Goal: Task Accomplishment & Management: Manage account settings

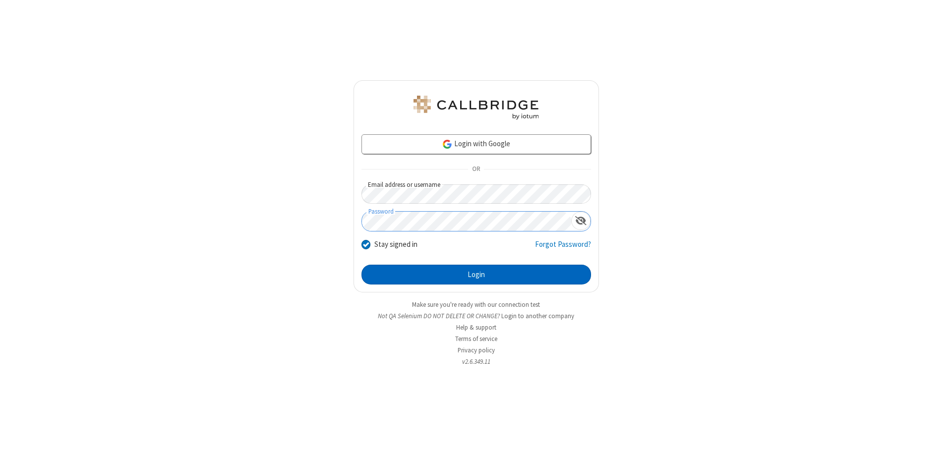
click at [476, 275] on button "Login" at bounding box center [477, 275] width 230 height 20
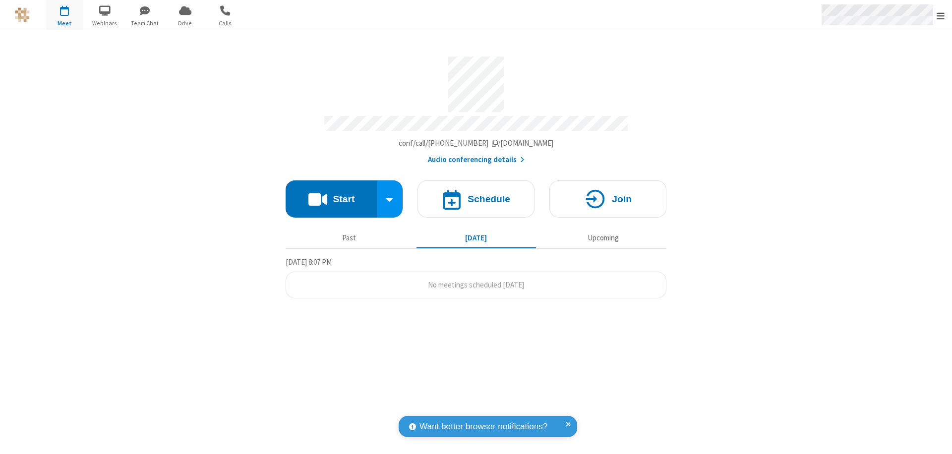
click at [941, 15] on span "Open menu" at bounding box center [941, 16] width 8 height 10
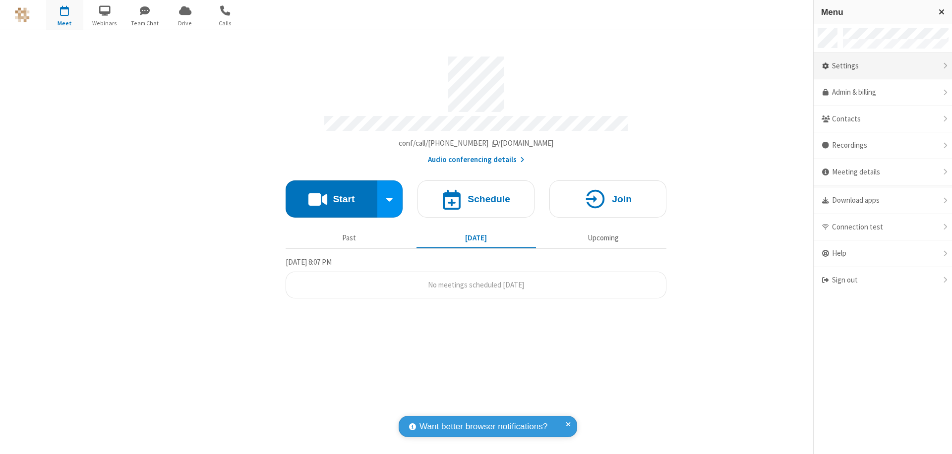
click at [883, 66] on div "Settings" at bounding box center [883, 66] width 138 height 27
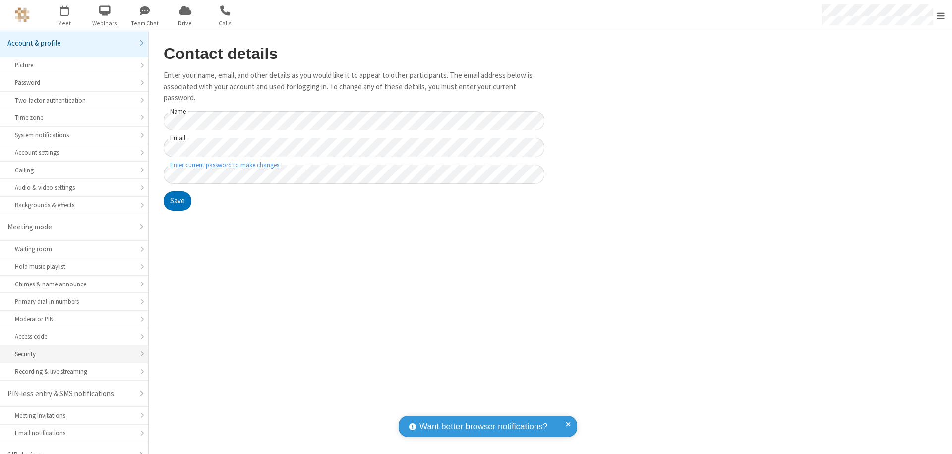
click at [70, 350] on div "Security" at bounding box center [74, 354] width 119 height 9
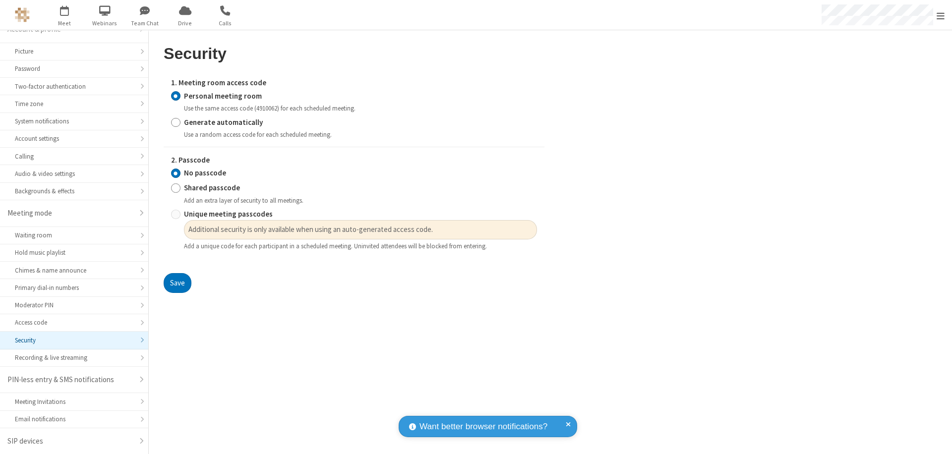
click at [176, 96] on input "Personal meeting room" at bounding box center [175, 96] width 9 height 10
click at [176, 173] on input "No passcode" at bounding box center [175, 173] width 9 height 10
click at [177, 283] on button "Save" at bounding box center [178, 283] width 28 height 20
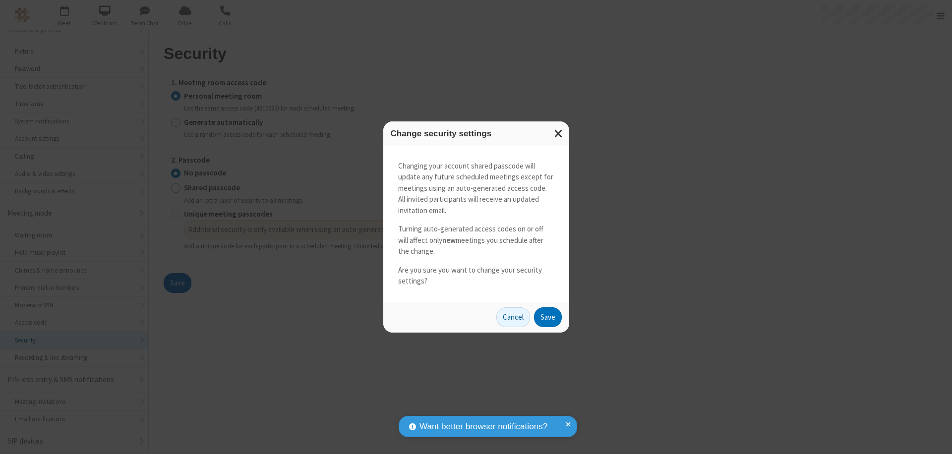
click at [547, 317] on button "Save" at bounding box center [548, 317] width 28 height 20
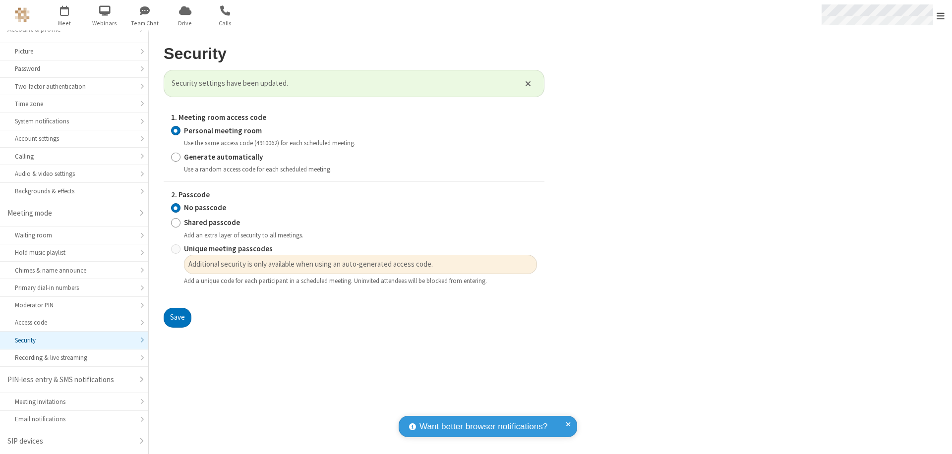
click at [941, 15] on span "Open menu" at bounding box center [941, 16] width 8 height 10
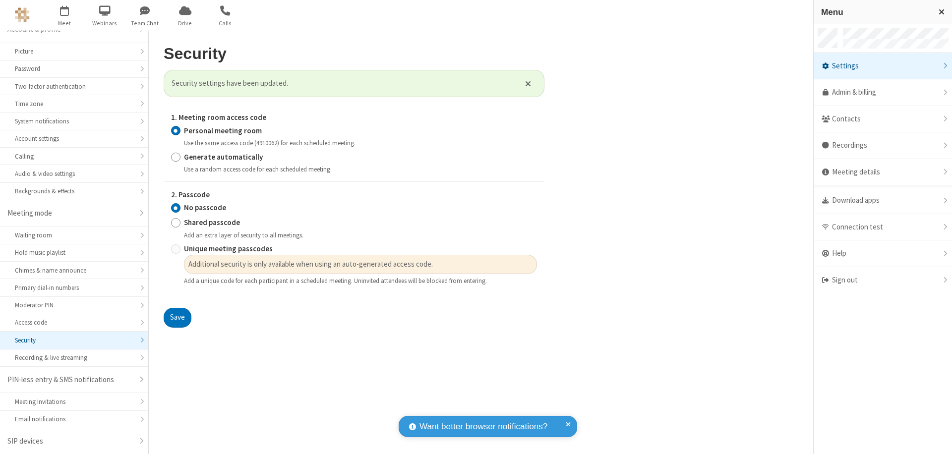
click at [64, 15] on span "button" at bounding box center [64, 10] width 37 height 17
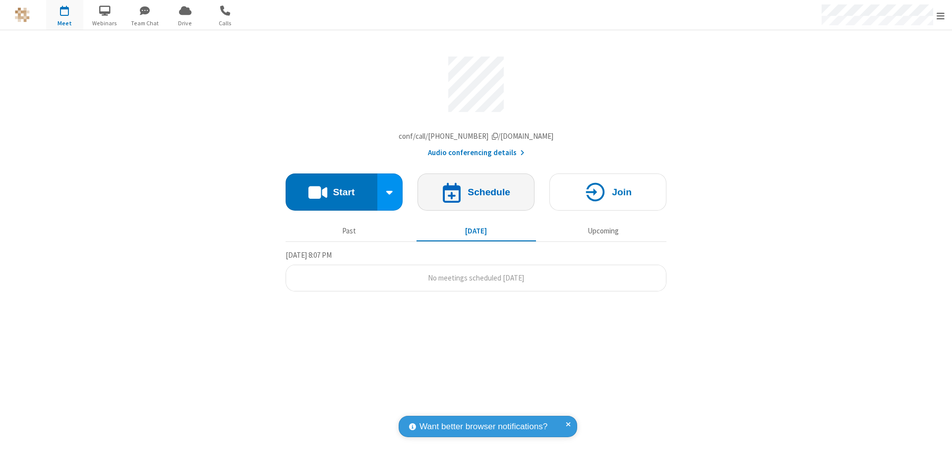
click at [476, 194] on h4 "Schedule" at bounding box center [489, 191] width 43 height 9
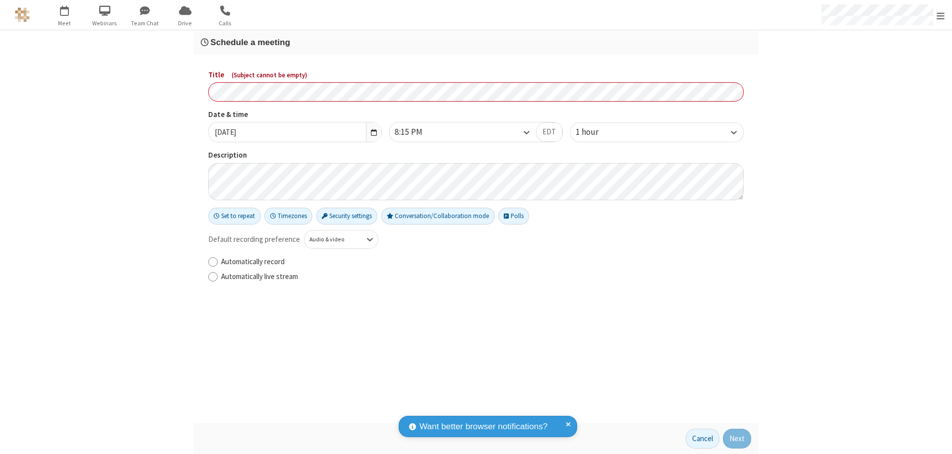
click at [476, 42] on h3 "Schedule a meeting" at bounding box center [476, 42] width 550 height 9
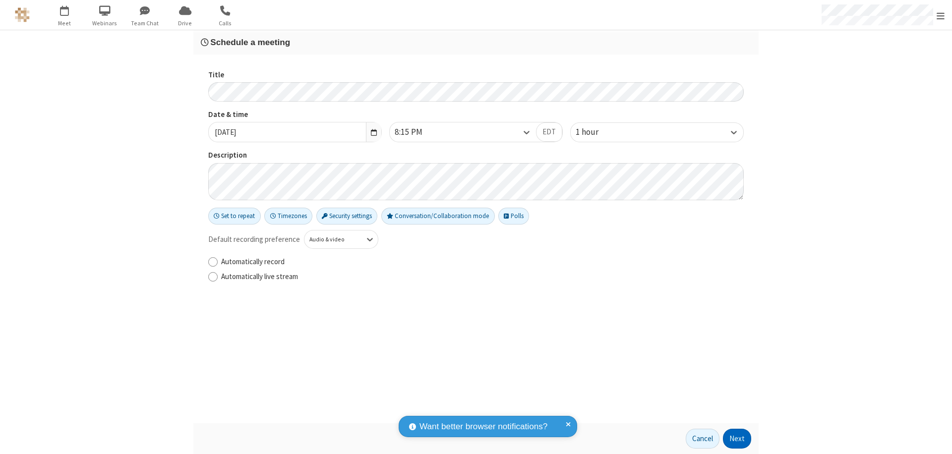
click at [737, 439] on button "Next" at bounding box center [737, 439] width 28 height 20
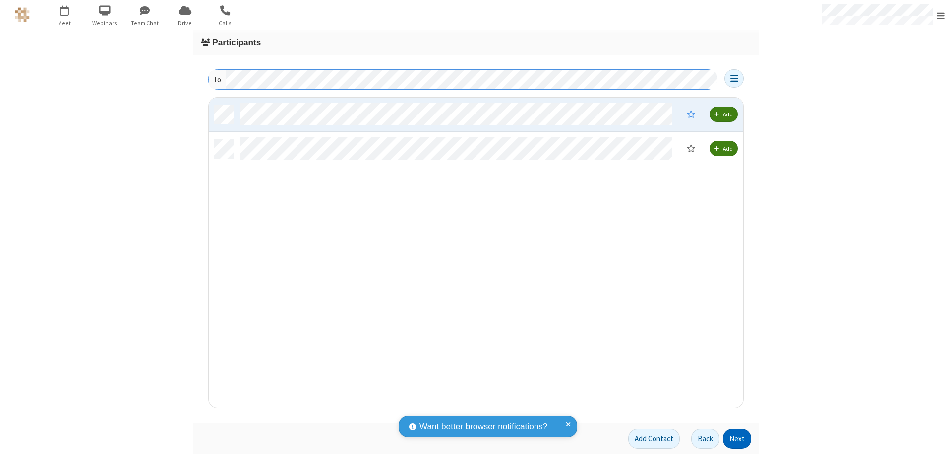
click at [737, 439] on button "Next" at bounding box center [737, 439] width 28 height 20
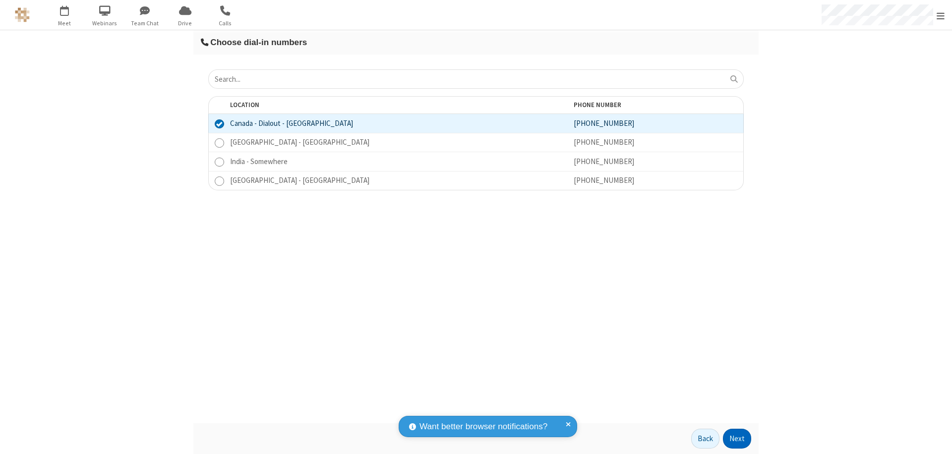
click at [737, 439] on button "Next" at bounding box center [737, 439] width 28 height 20
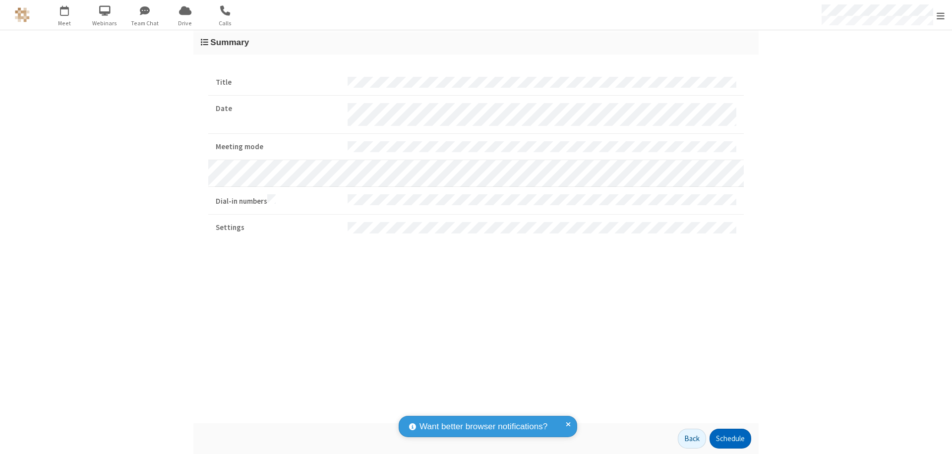
click at [730, 439] on button "Schedule" at bounding box center [731, 439] width 42 height 20
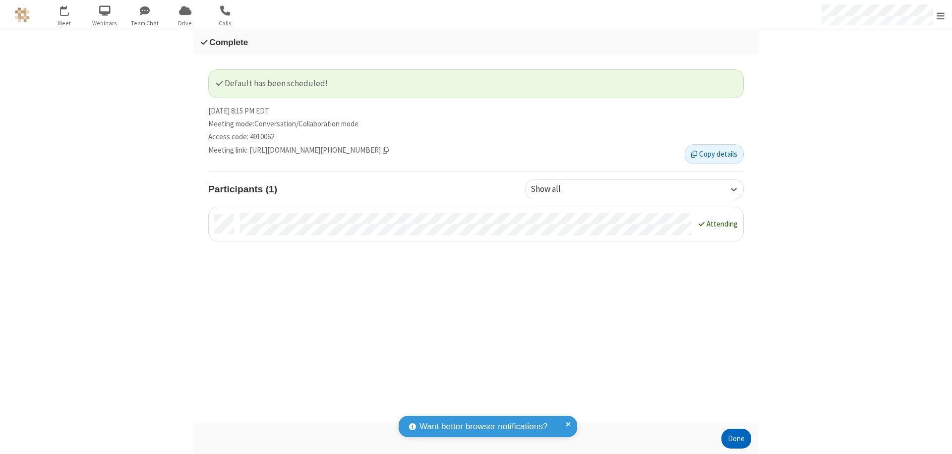
click at [736, 439] on button "Done" at bounding box center [737, 439] width 30 height 20
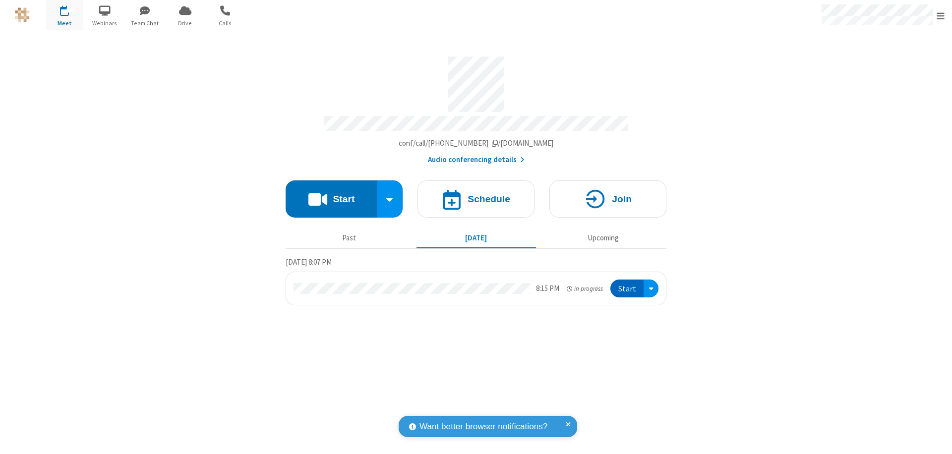
click at [628, 284] on button "Start" at bounding box center [626, 289] width 33 height 18
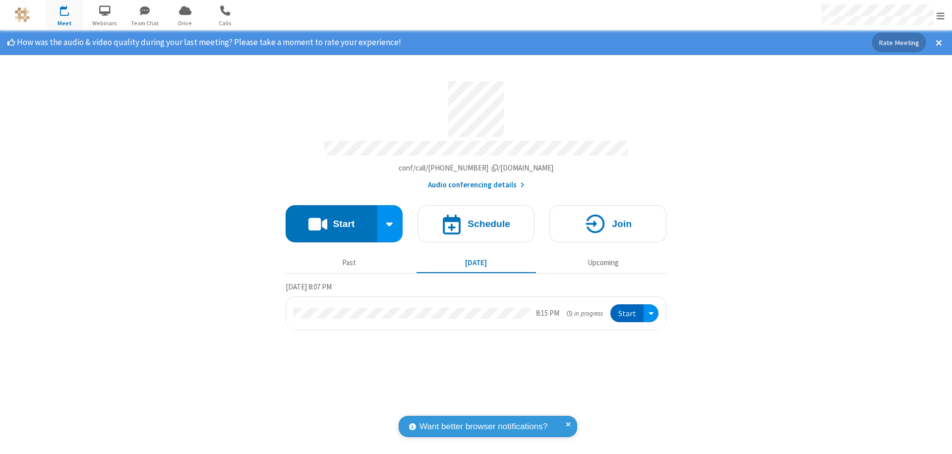
click at [941, 15] on span "Open menu" at bounding box center [941, 16] width 8 height 10
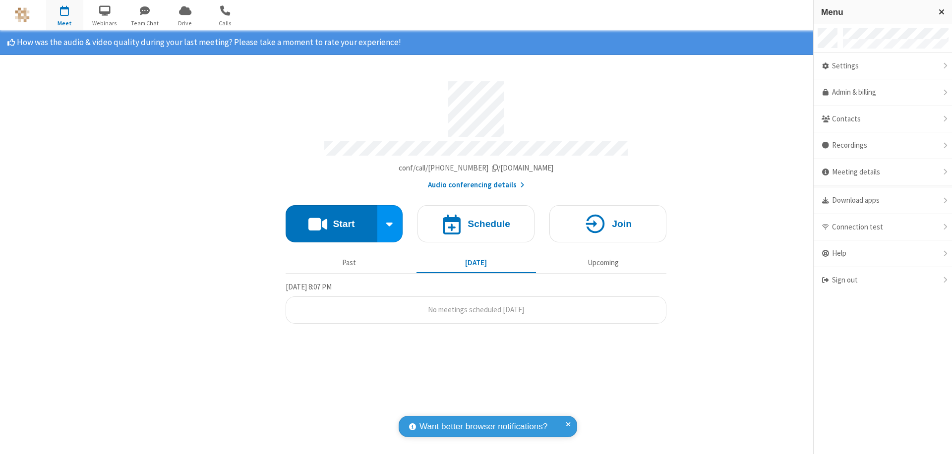
click at [883, 66] on div "Settings" at bounding box center [883, 66] width 138 height 27
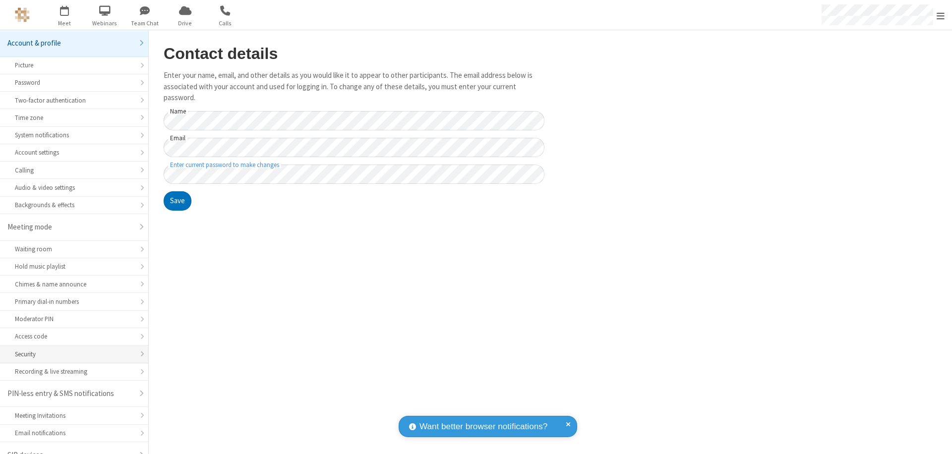
click at [70, 350] on div "Security" at bounding box center [74, 354] width 119 height 9
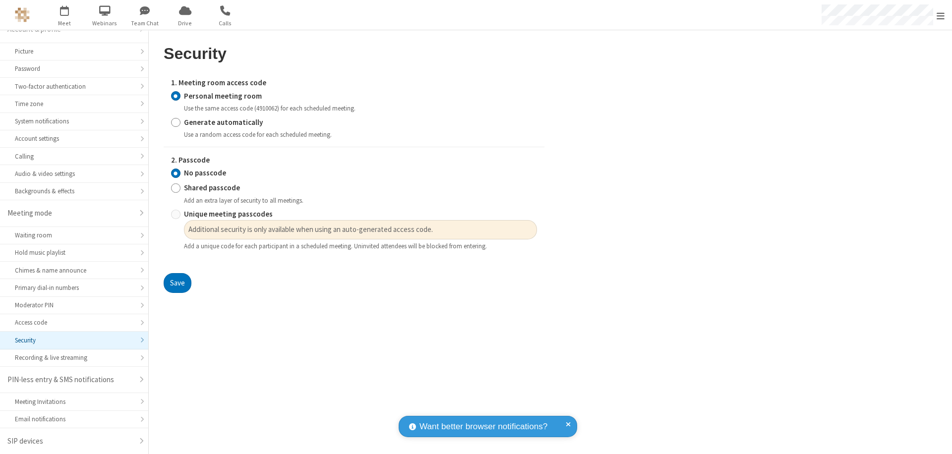
click at [176, 96] on input "Personal meeting room" at bounding box center [175, 96] width 9 height 10
click at [176, 173] on input "No passcode" at bounding box center [175, 173] width 9 height 10
click at [177, 283] on button "Save" at bounding box center [178, 283] width 28 height 20
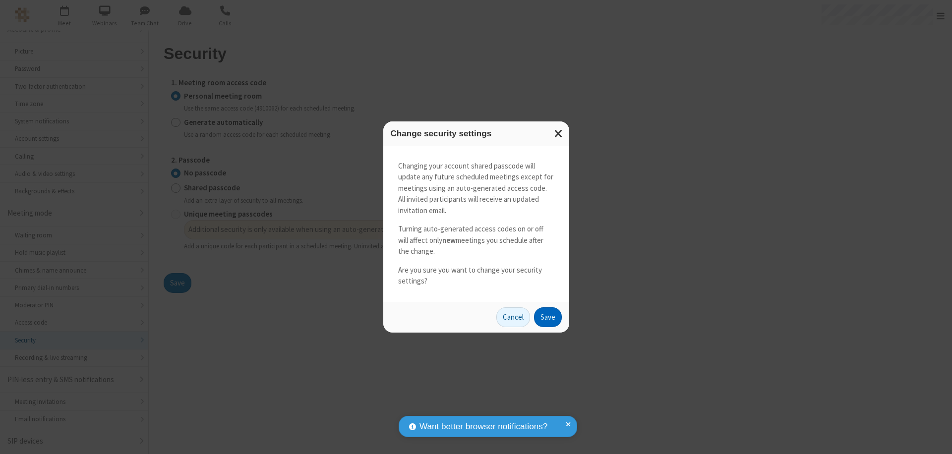
click at [547, 317] on button "Save" at bounding box center [548, 317] width 28 height 20
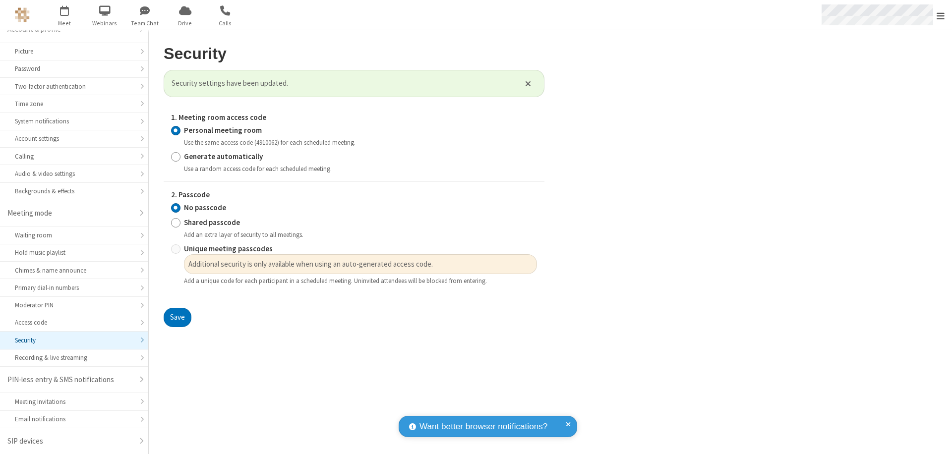
click at [941, 15] on span "Open menu" at bounding box center [941, 16] width 8 height 10
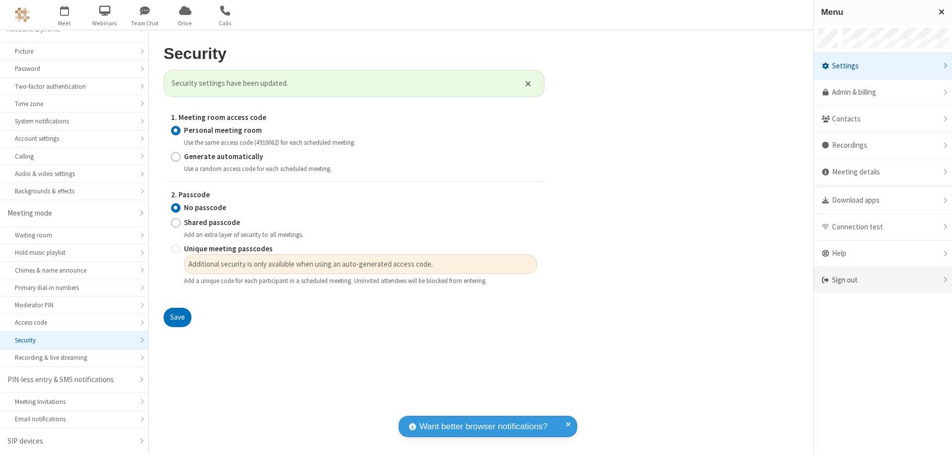
click at [883, 280] on div "Sign out" at bounding box center [883, 280] width 138 height 26
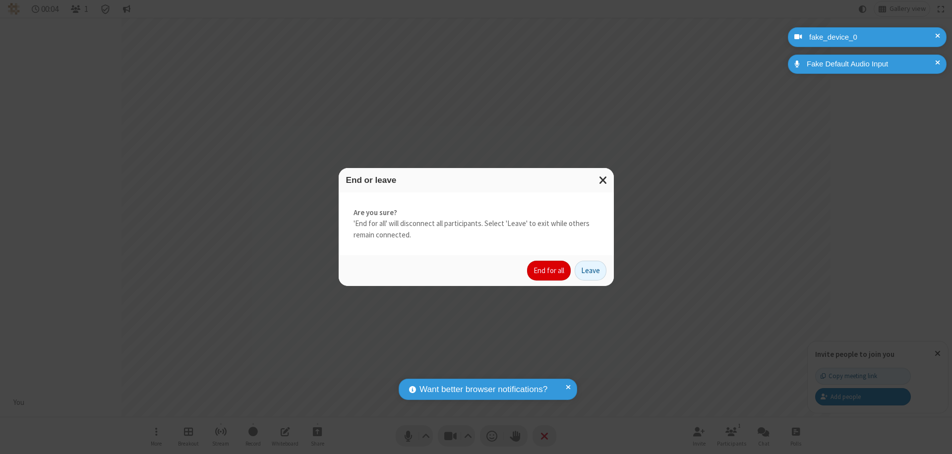
click at [549, 271] on button "End for all" at bounding box center [549, 271] width 44 height 20
